Goal: Use online tool/utility: Use online tool/utility

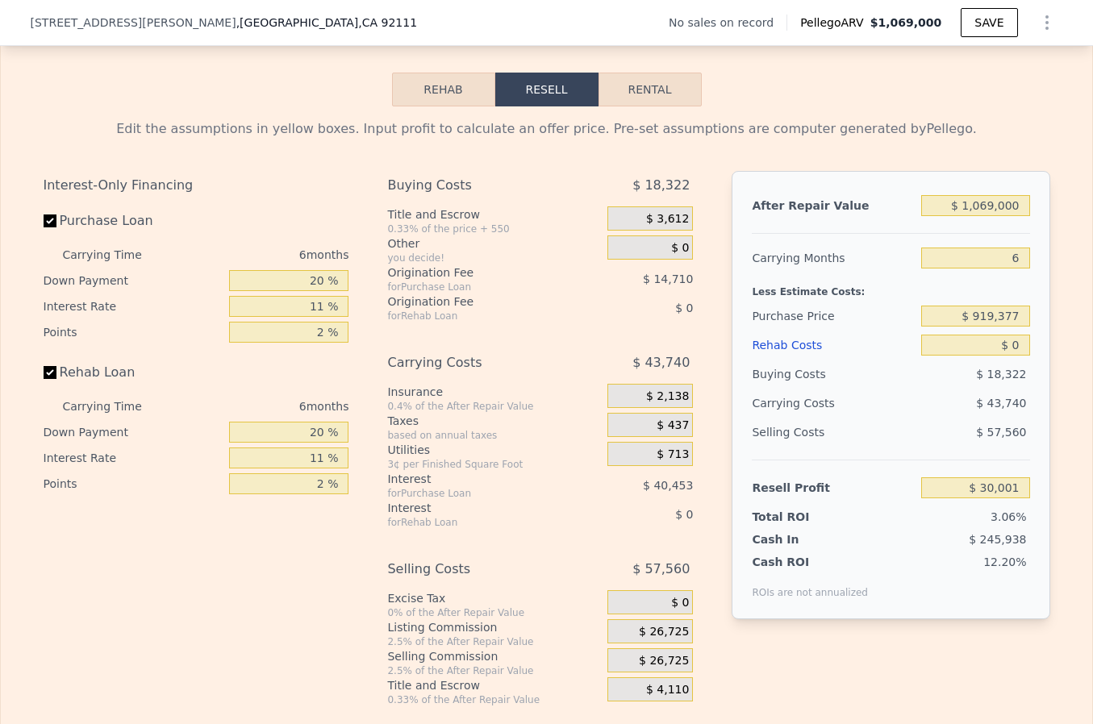
scroll to position [2339, 0]
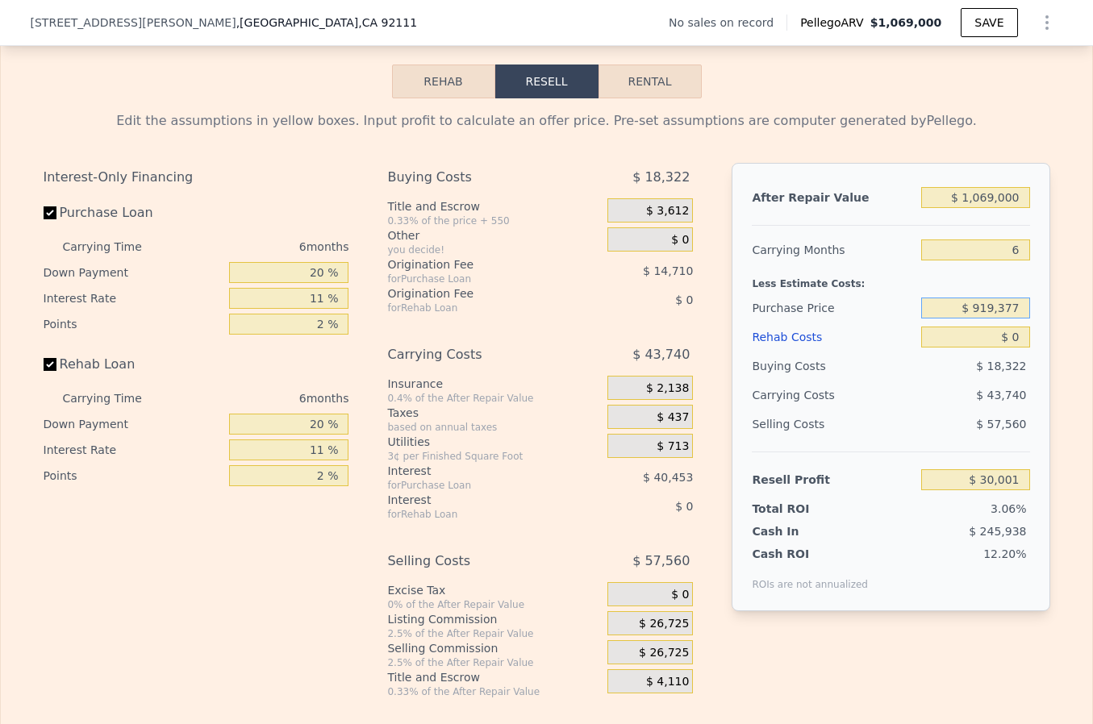
click at [1019, 319] on input "$ 919,377" at bounding box center [975, 308] width 108 height 21
type input "$ 839,999"
click at [912, 452] on div "Selling Costs $ 57,560" at bounding box center [891, 431] width 278 height 42
type input "$ 30,001"
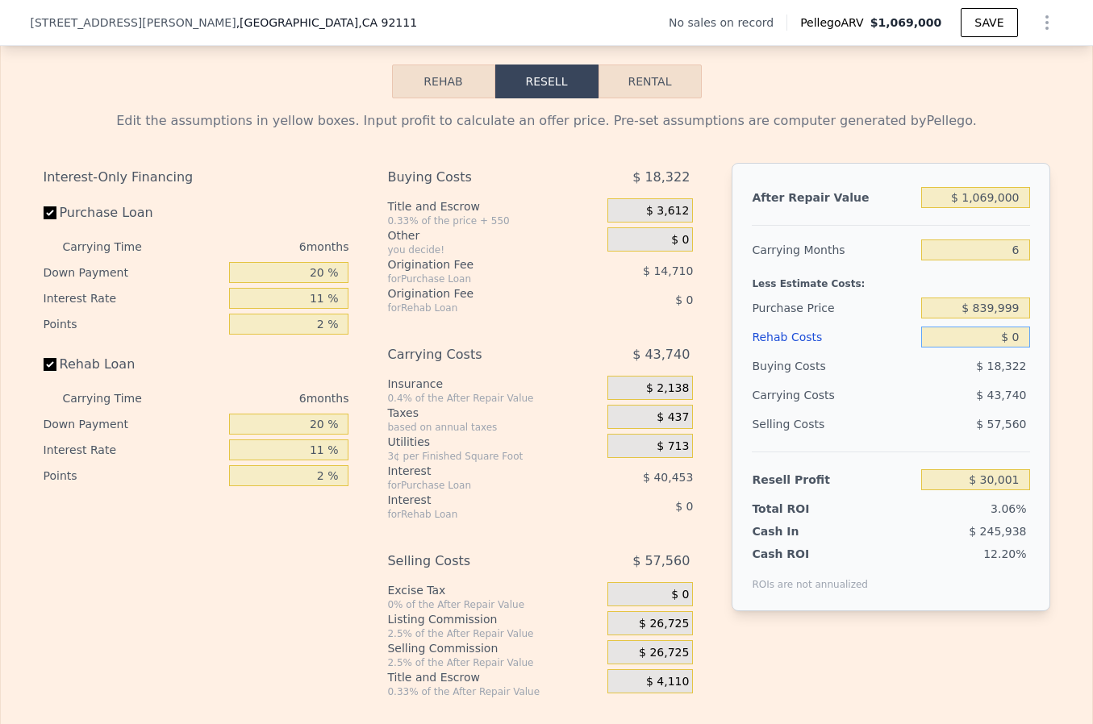
click at [1025, 348] on input "$ 0" at bounding box center [975, 337] width 108 height 21
type input "$ 09"
type input "$ 29,992"
type input "$ 090"
type input "$ 29,904"
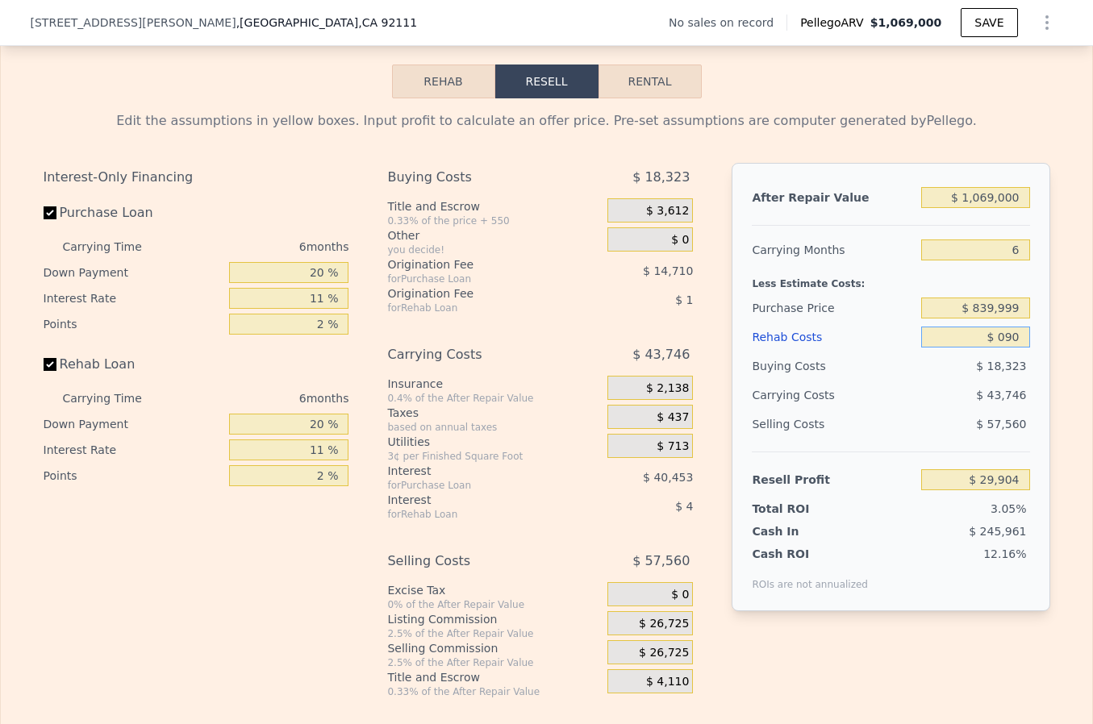
type input "$ 09"
type input "$ 29,992"
type input "$ 0"
type input "$ 30,001"
type input "$ 90"
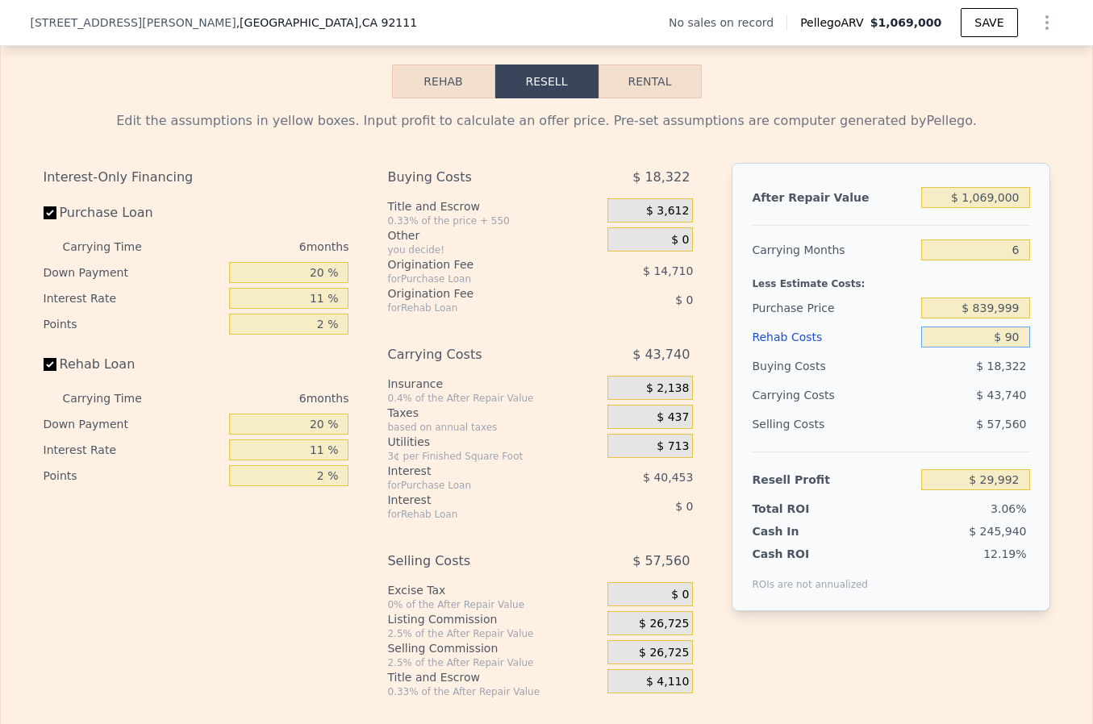
type input "$ 29,904"
type input "$ 900"
type input "$ 29,045"
type input "$ 9,000"
type input "$ 20,461"
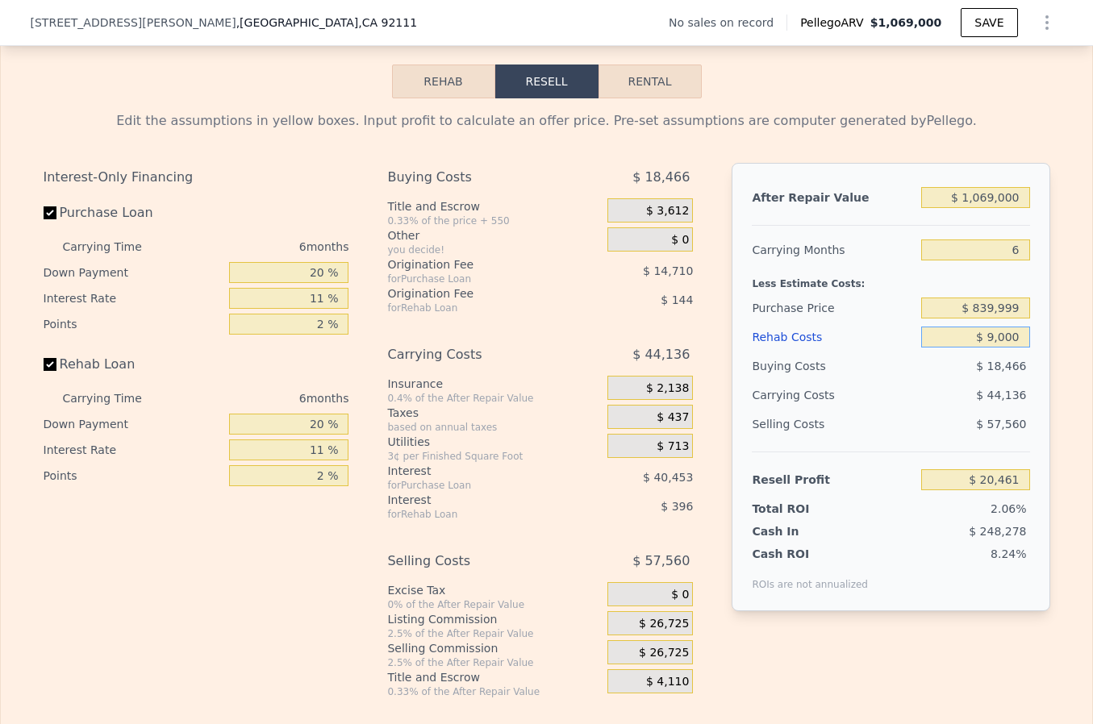
type input "$ 90,000"
type input "-$ 65,399"
click at [879, 410] on div "$ 47,700" at bounding box center [945, 395] width 170 height 29
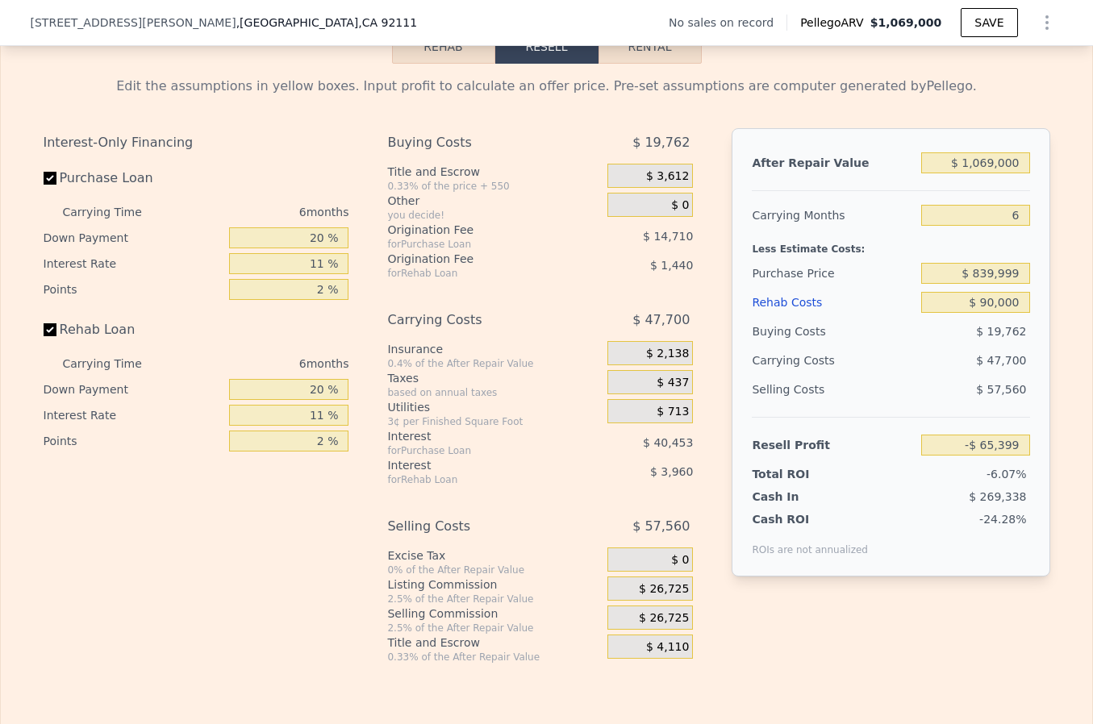
scroll to position [2372, 0]
click at [996, 175] on input "$ 1,069,000" at bounding box center [975, 164] width 108 height 21
type input "$ 106,000"
type input "-$ 975,116"
type input "$ 10,000"
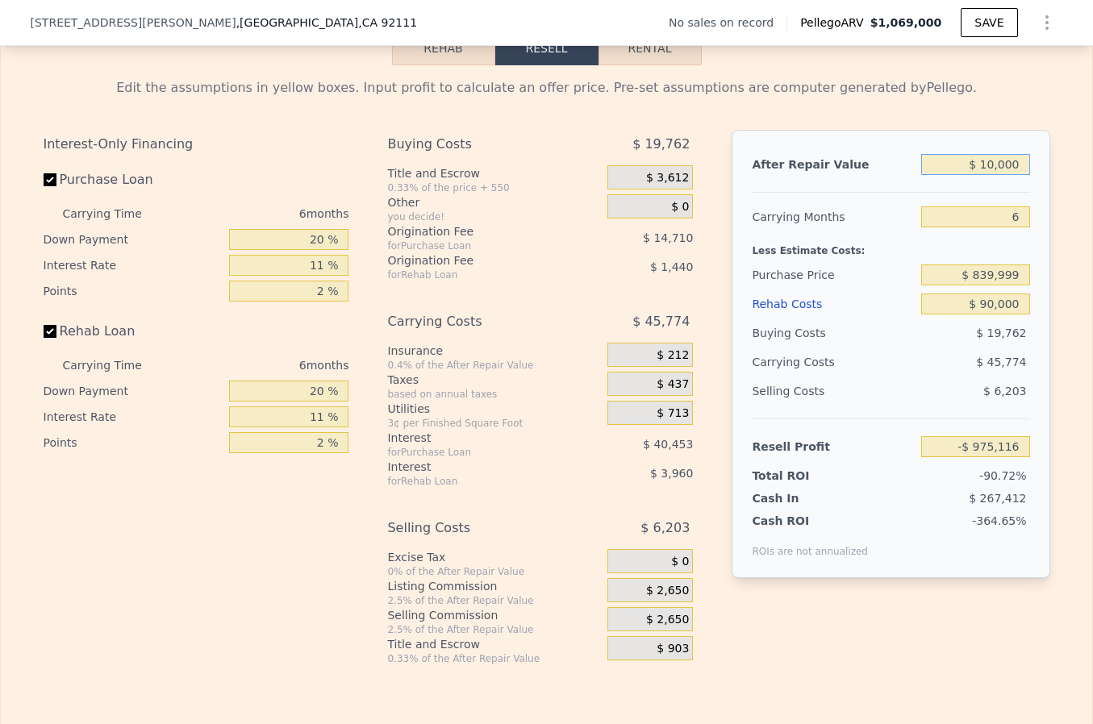
type input "-$ 1,065,804"
type input "$ 1,000"
type input "-$ 1,074,306"
type input "$ 11,000"
type input "-$ 1,064,860"
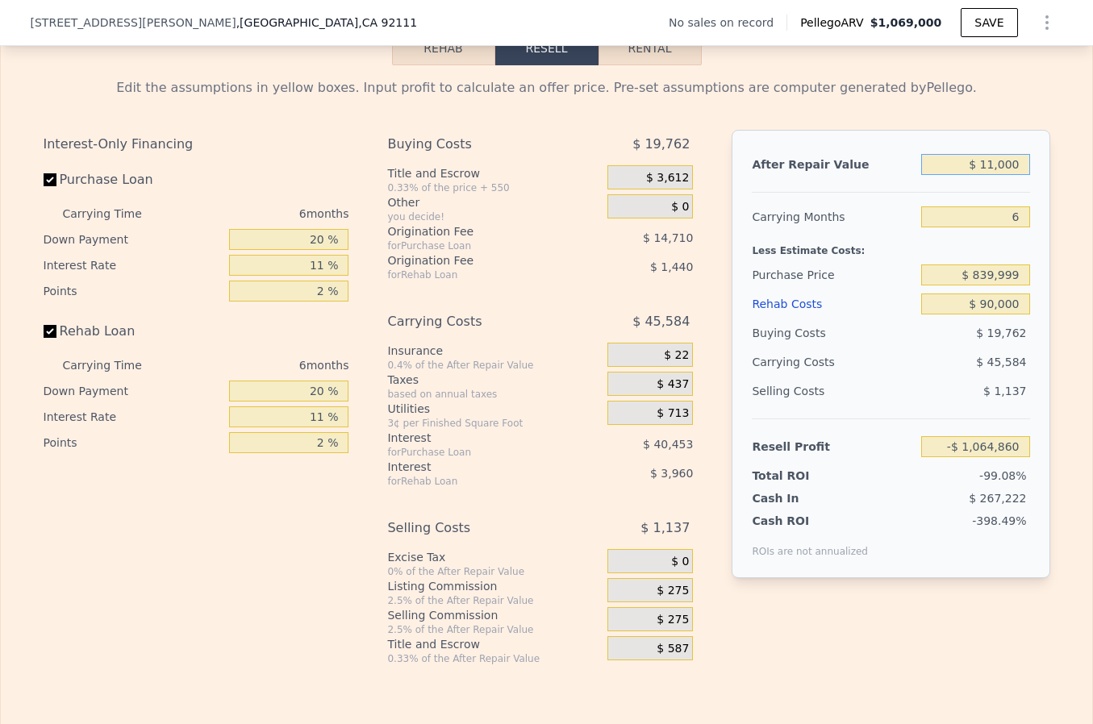
type input "$ 112,000"
type input "-$ 969,448"
type input "$ 1,125,000"
type input "-$ 12,497"
click at [1021, 228] on input "6" at bounding box center [975, 217] width 108 height 21
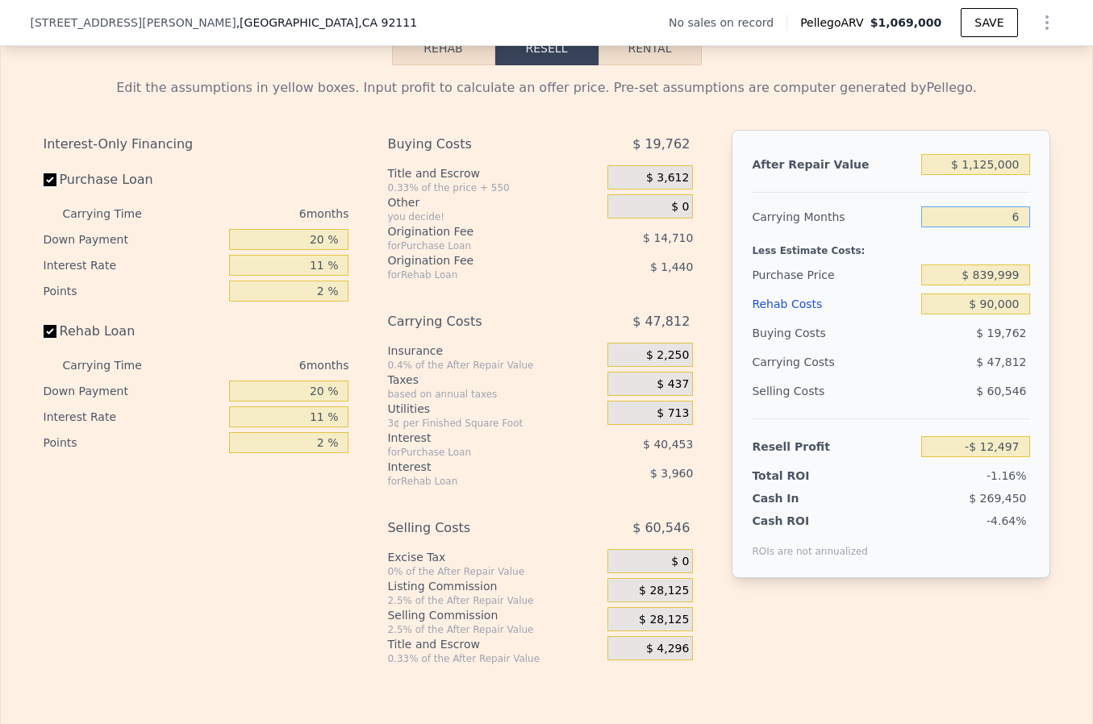
click at [1021, 228] on input "6" at bounding box center [975, 217] width 108 height 21
type input "3"
type input "$ 11,408"
type input "3"
click at [881, 377] on div "$ 23,907" at bounding box center [945, 362] width 170 height 29
